Goal: Navigation & Orientation: Locate item on page

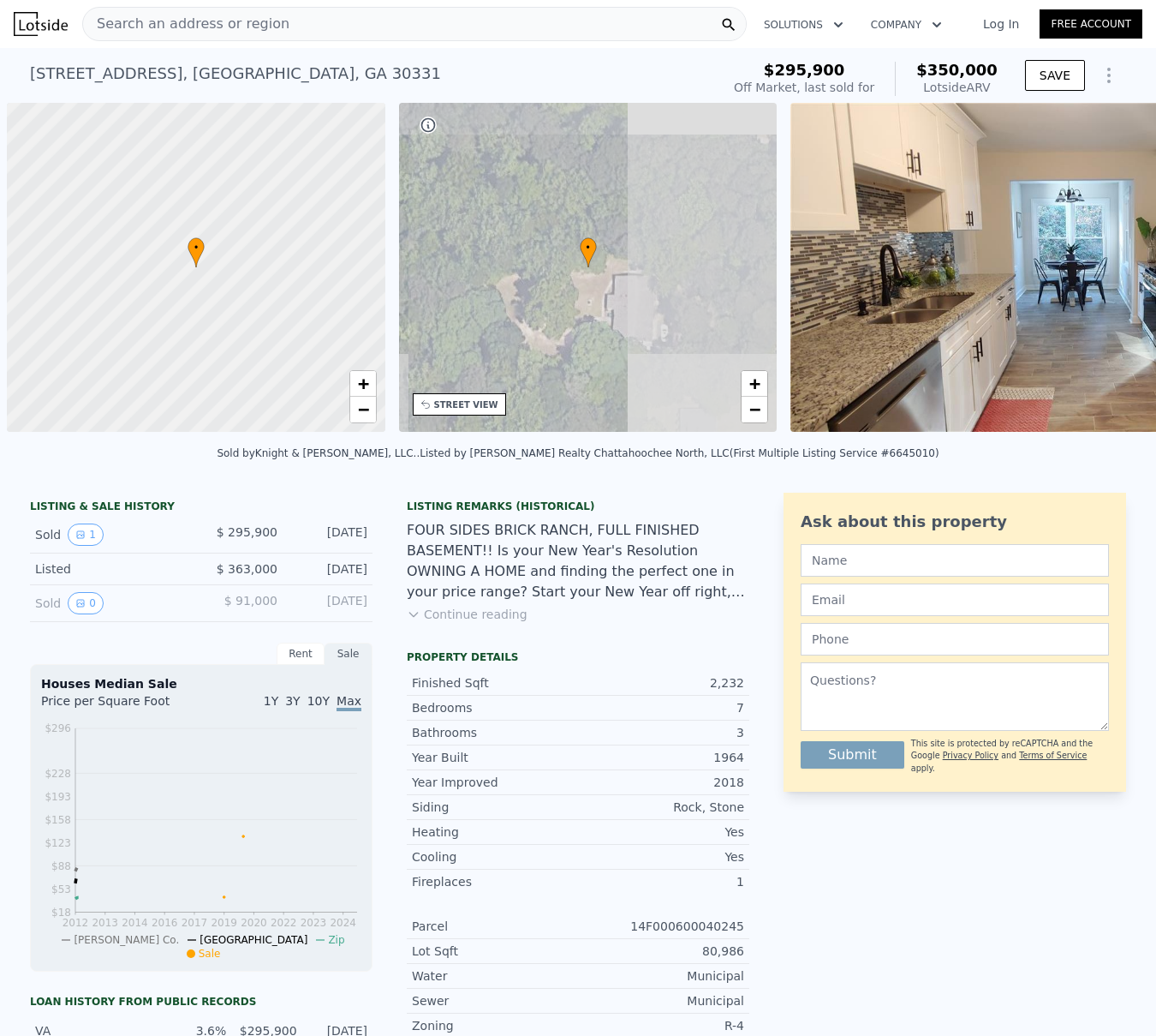
scroll to position [0, 7]
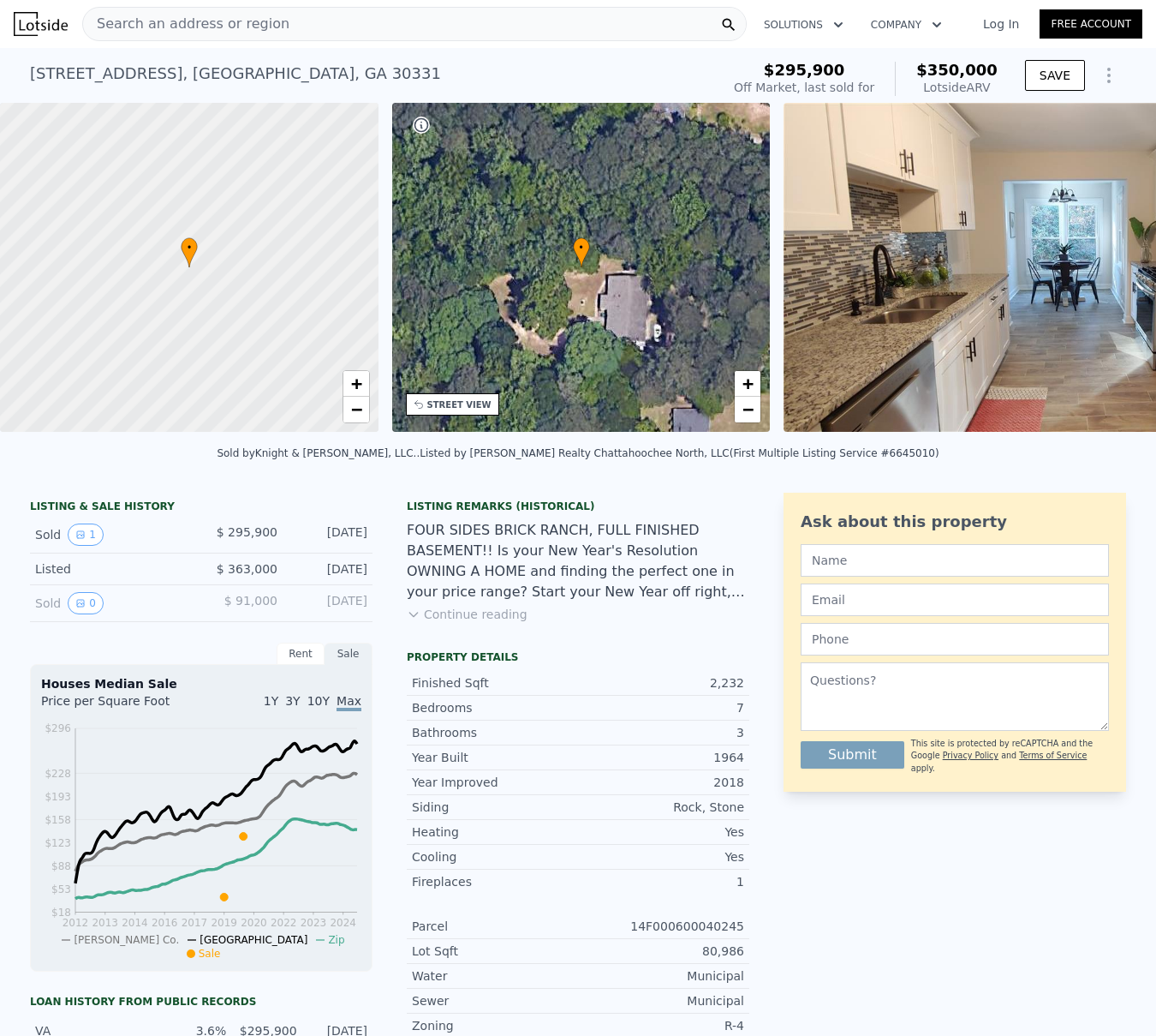
click at [459, 622] on button "Continue reading" at bounding box center [467, 614] width 120 height 17
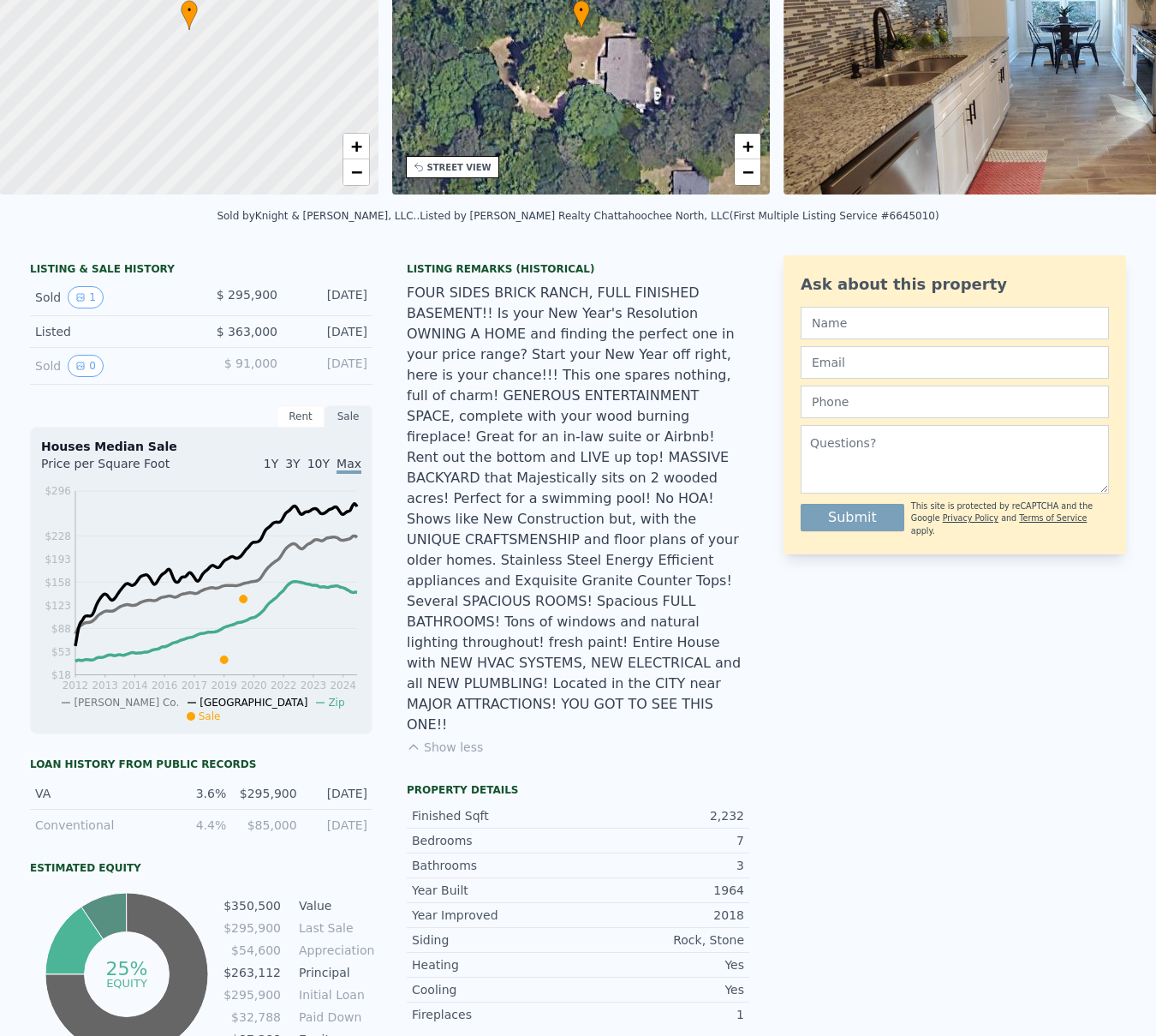
scroll to position [0, 0]
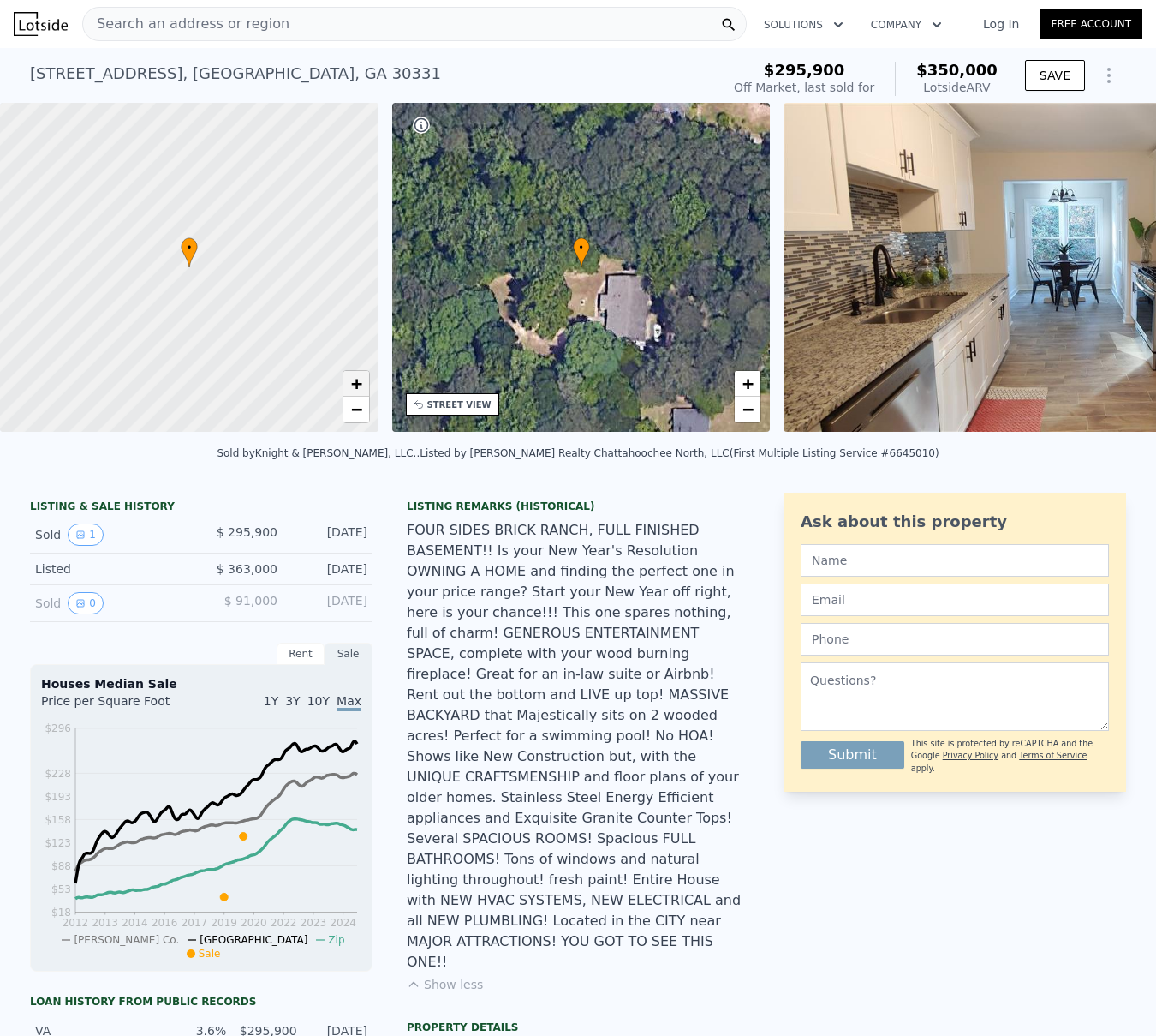
click at [357, 383] on span "+" at bounding box center [356, 383] width 12 height 21
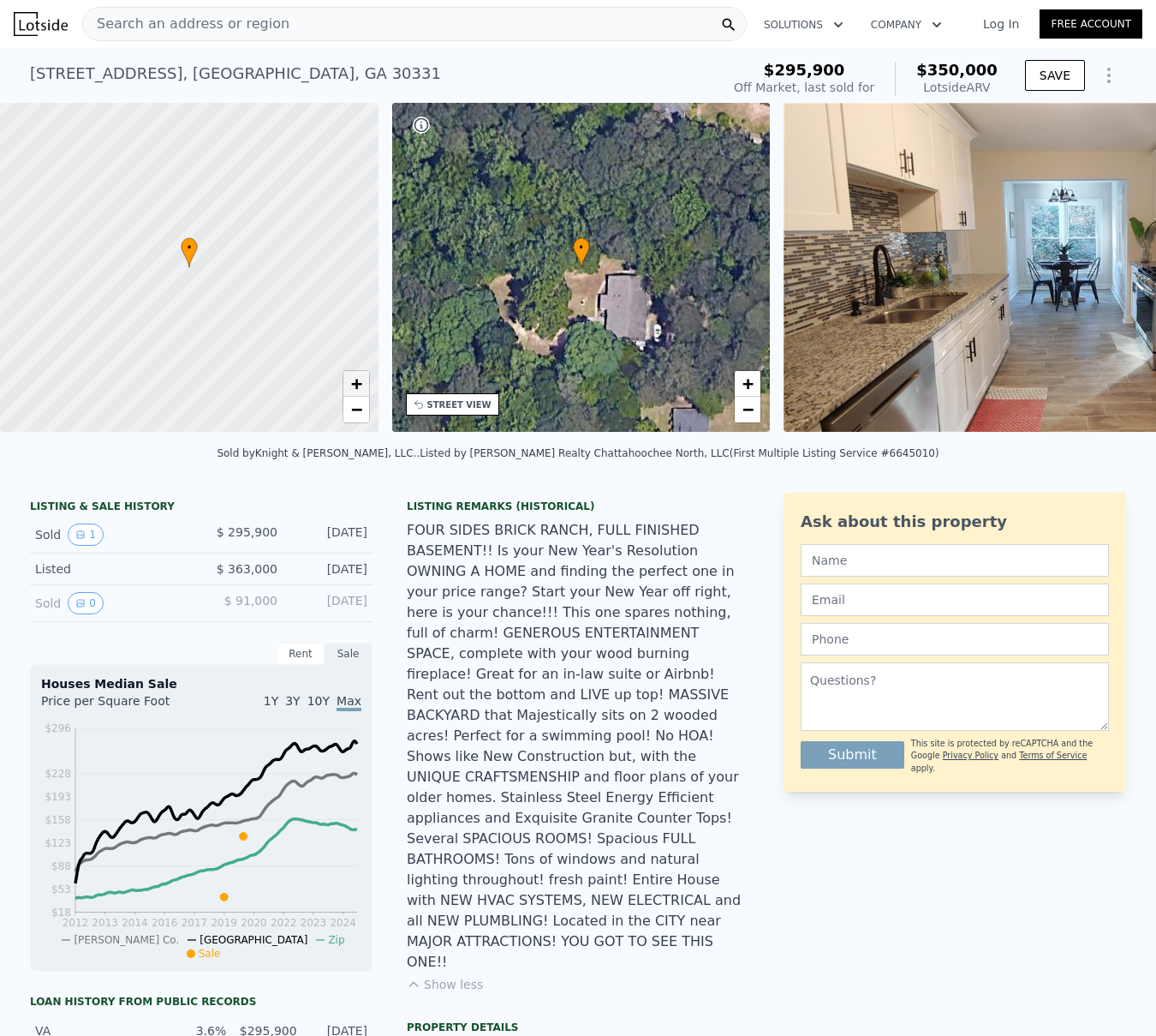
click at [357, 383] on span "+" at bounding box center [356, 383] width 12 height 21
click at [351, 406] on span "−" at bounding box center [356, 409] width 12 height 21
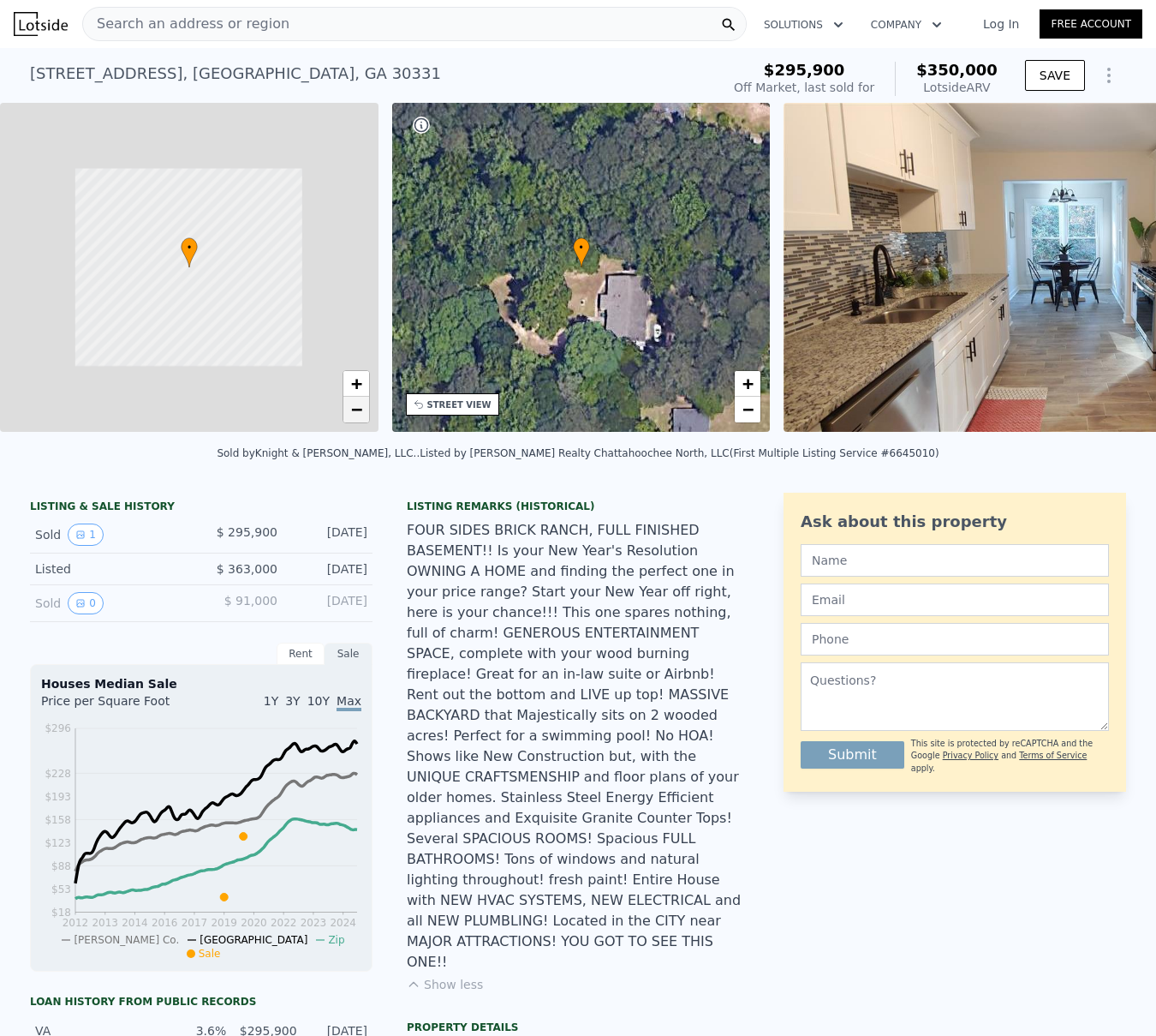
click at [351, 406] on span "−" at bounding box center [356, 409] width 12 height 21
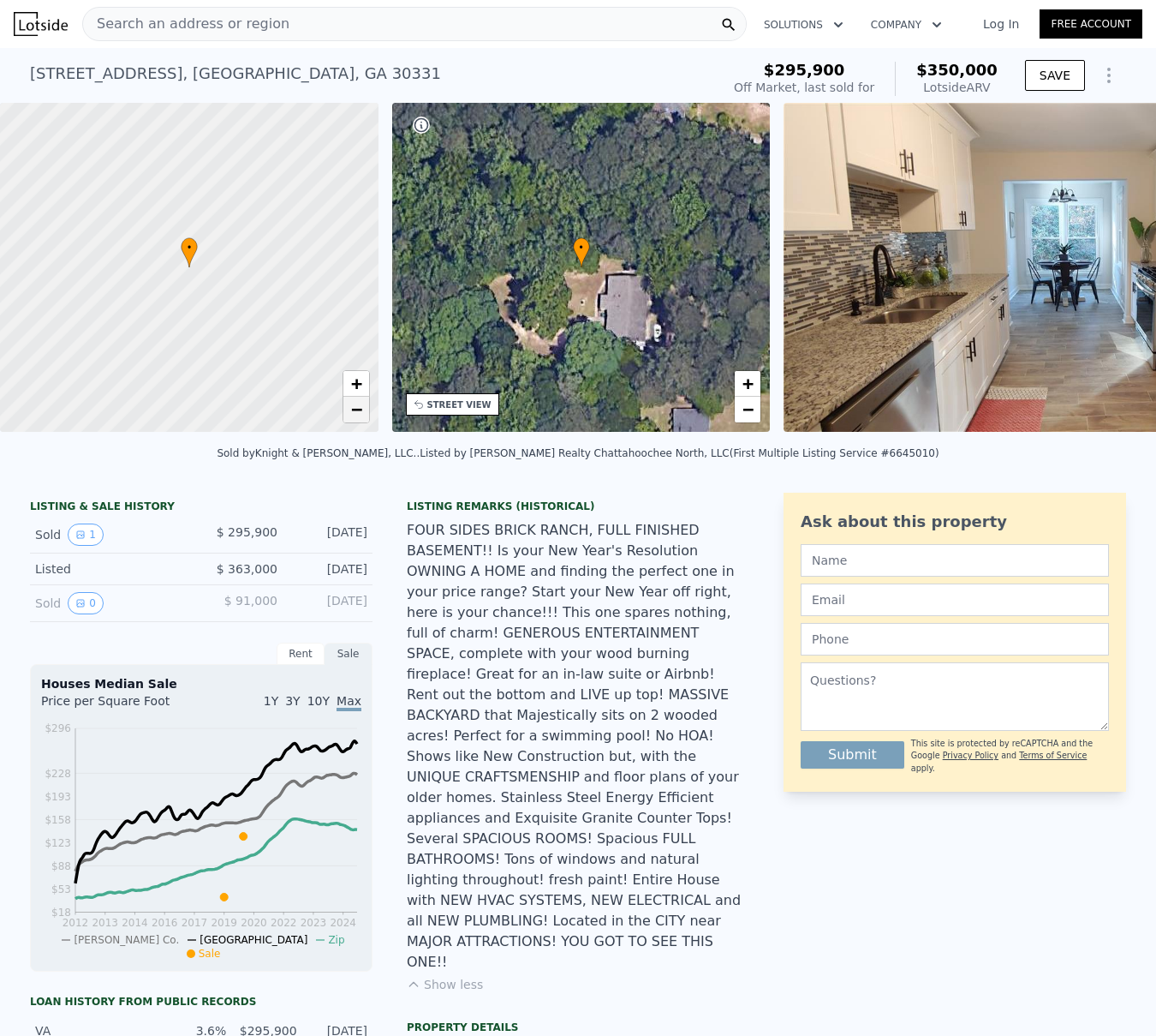
click at [351, 406] on span "−" at bounding box center [356, 409] width 12 height 21
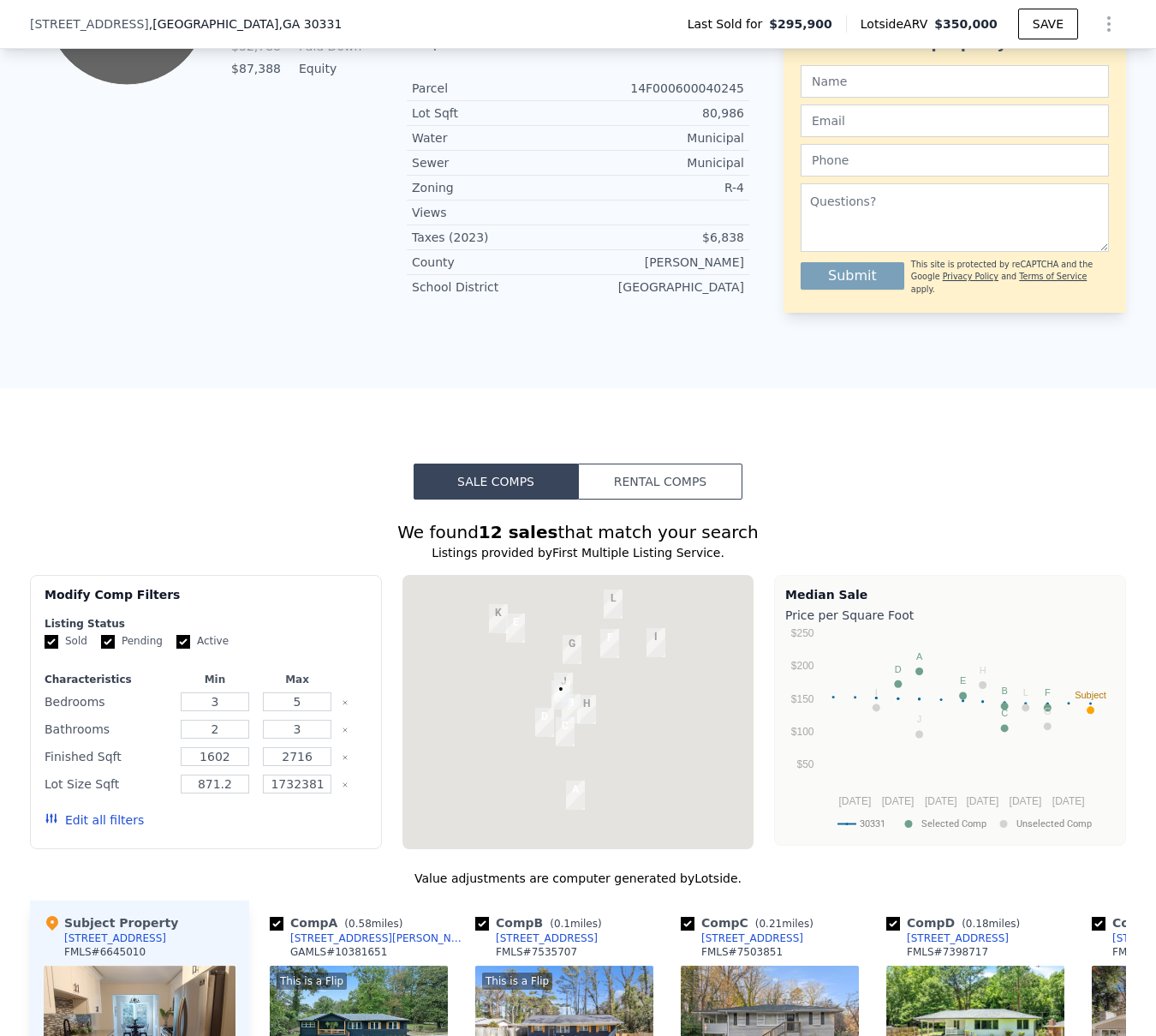
scroll to position [1596, 0]
